Goal: Information Seeking & Learning: Learn about a topic

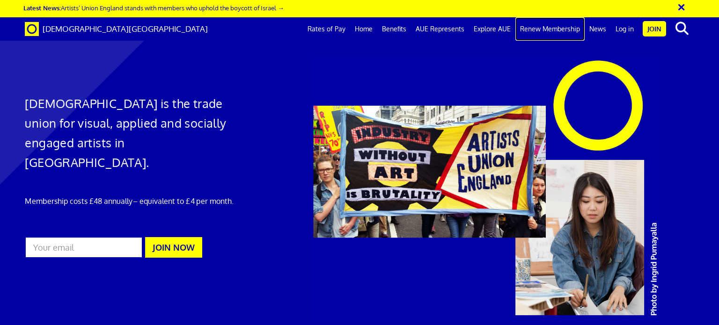
click at [546, 30] on link "Renew Membership" at bounding box center [549, 28] width 69 height 23
click at [548, 26] on link "Renew Membership" at bounding box center [549, 28] width 69 height 23
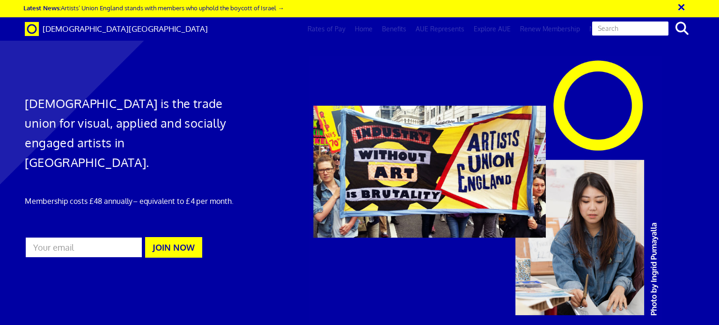
click at [634, 29] on input "text" at bounding box center [630, 29] width 78 height 16
type input "eligibility"
click at [668, 19] on button "search" at bounding box center [682, 29] width 29 height 20
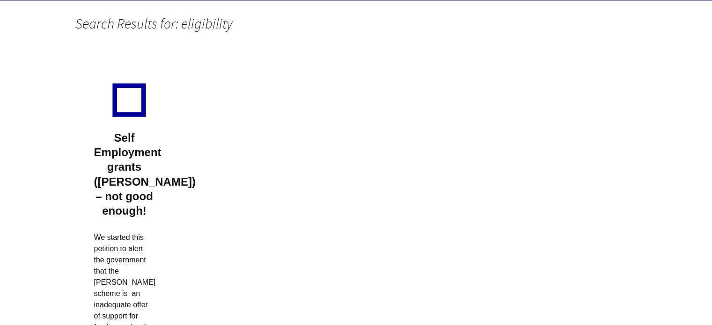
scroll to position [234, 0]
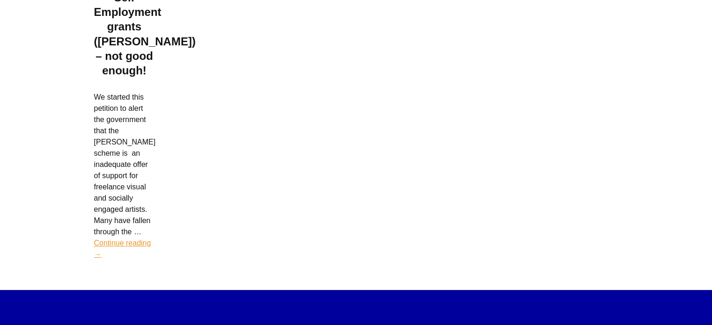
click at [111, 239] on link "Continue reading Self Employment grants ([PERSON_NAME]) – not good enough! →" at bounding box center [122, 248] width 57 height 19
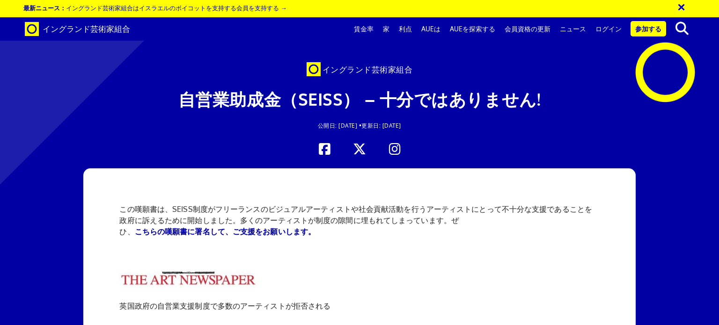
scroll to position [608, 0]
